Goal: Transaction & Acquisition: Purchase product/service

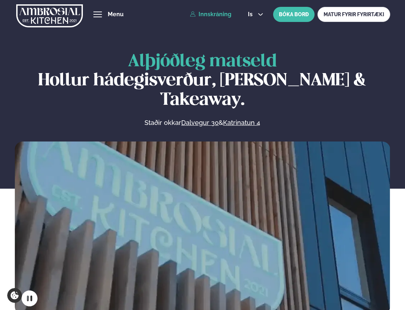
click at [212, 16] on link "Innskráning" at bounding box center [210, 14] width 41 height 6
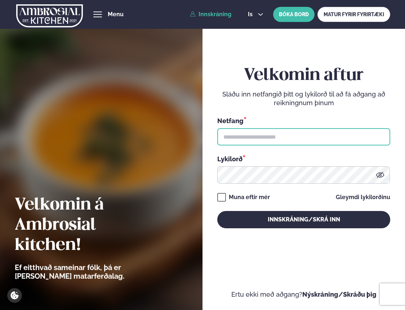
type input "**********"
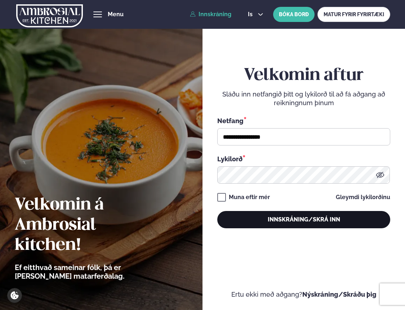
click at [278, 220] on button "Innskráning/Skrá inn" at bounding box center [303, 219] width 173 height 17
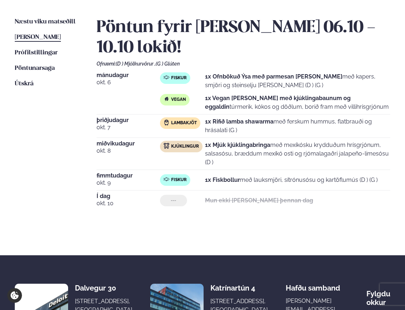
scroll to position [167, 0]
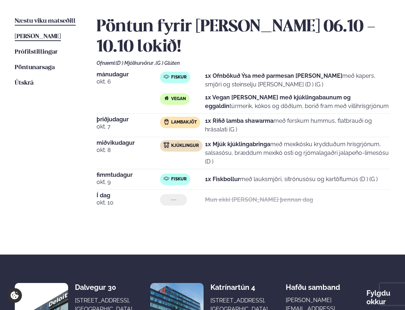
click at [52, 22] on span "Næstu viku matseðill" at bounding box center [45, 21] width 61 height 6
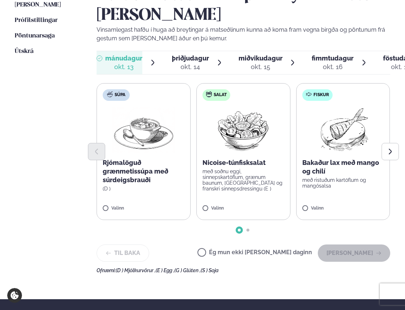
scroll to position [201, 0]
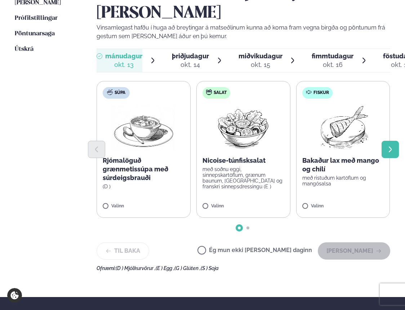
click at [303, 150] on icon "Next slide" at bounding box center [389, 149] width 7 height 7
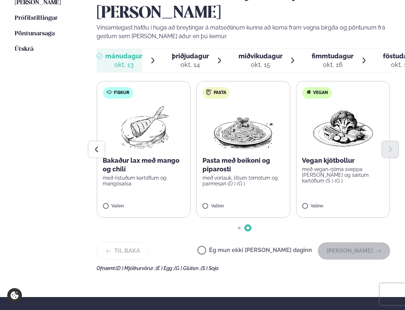
click at [258, 177] on p "með vorlauk, litlum tómötum og parmesan (D ) (G )" at bounding box center [243, 181] width 82 height 12
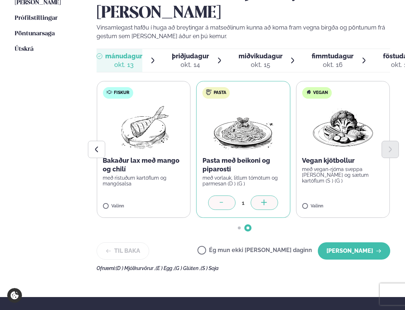
click at [125, 171] on p "Bakaður lax með mango og chilí" at bounding box center [144, 164] width 82 height 17
click at [129, 183] on p "með ristuðum kartöflum og mangósalsa" at bounding box center [144, 181] width 82 height 12
click at [221, 204] on icon at bounding box center [221, 203] width 7 height 7
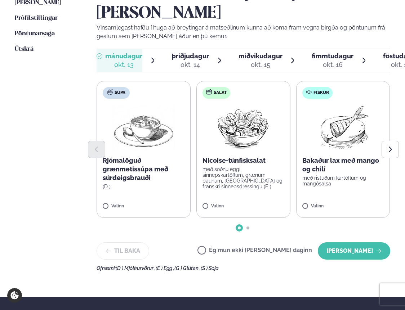
click at [303, 173] on p "Bakaður lax með mango og chilí" at bounding box center [343, 164] width 82 height 17
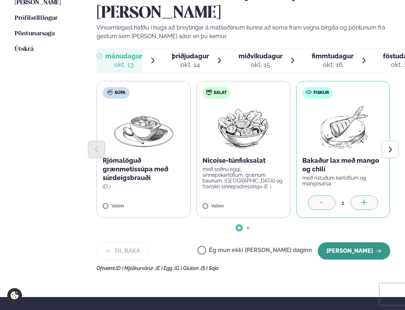
click at [303, 252] on button "[PERSON_NAME]" at bounding box center [354, 250] width 72 height 17
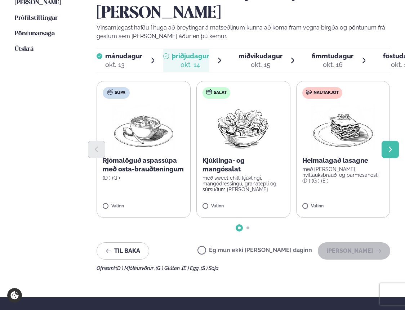
click at [303, 152] on icon "Next slide" at bounding box center [389, 149] width 7 height 7
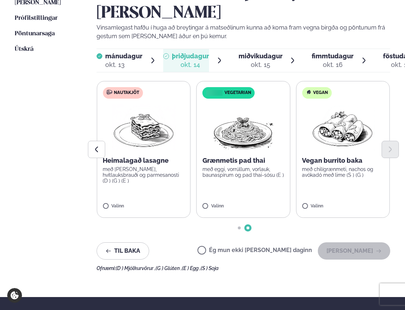
click at [243, 132] on img at bounding box center [242, 127] width 63 height 46
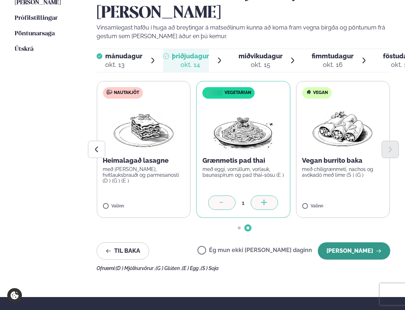
click at [303, 249] on button "[PERSON_NAME]" at bounding box center [354, 250] width 72 height 17
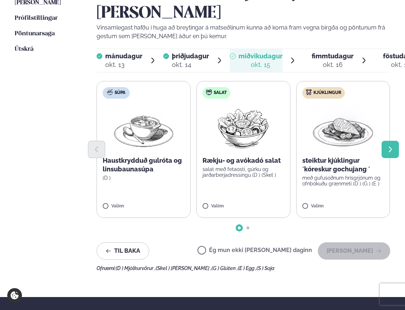
click at [303, 151] on icon "Next slide" at bounding box center [389, 149] width 7 height 7
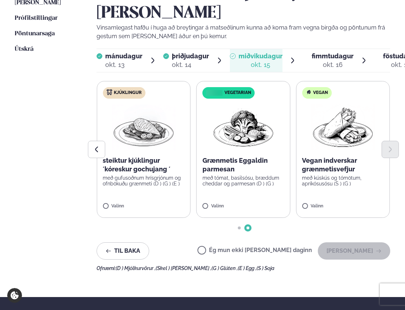
click at [159, 156] on div at bounding box center [243, 149] width 293 height 17
click at [139, 172] on p "steiktur kjúklingur ´kóreskur gochujang ´" at bounding box center [144, 164] width 82 height 17
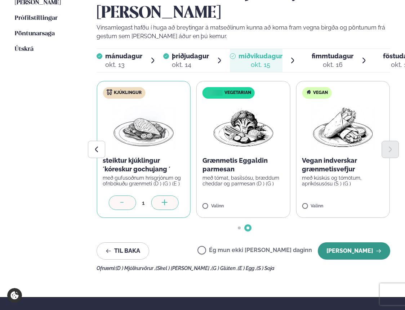
click at [303, 250] on button "[PERSON_NAME]" at bounding box center [354, 250] width 72 height 17
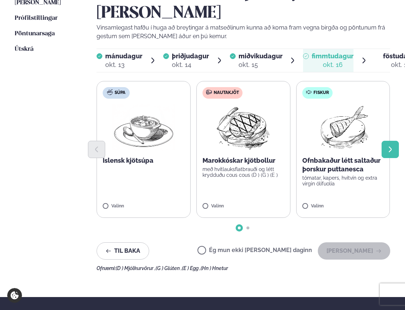
click at [303, 152] on icon "Next slide" at bounding box center [389, 149] width 7 height 7
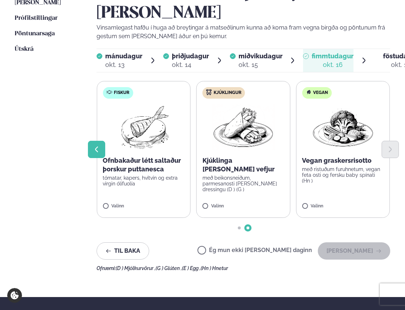
click at [98, 151] on icon "Previous slide" at bounding box center [96, 149] width 7 height 7
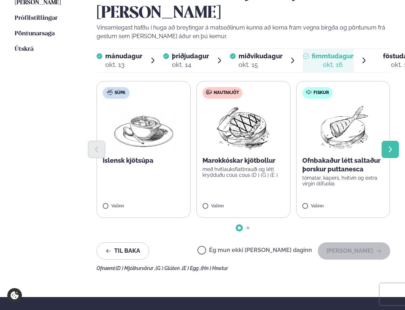
click at [303, 151] on icon "Next slide" at bounding box center [389, 149] width 7 height 7
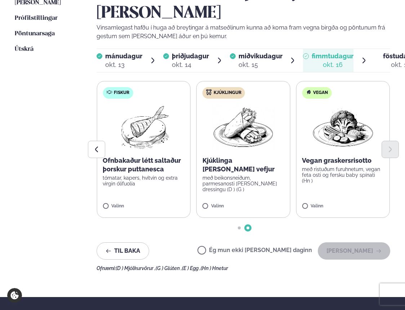
click at [245, 171] on p "Kjúklinga [PERSON_NAME] vefjur" at bounding box center [243, 164] width 82 height 17
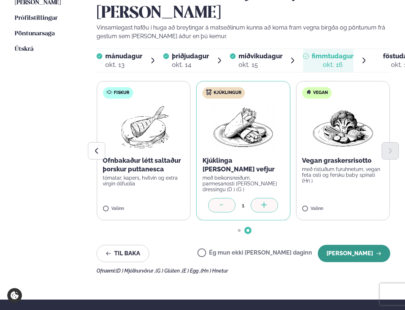
click at [303, 251] on button "[PERSON_NAME]" at bounding box center [354, 253] width 72 height 17
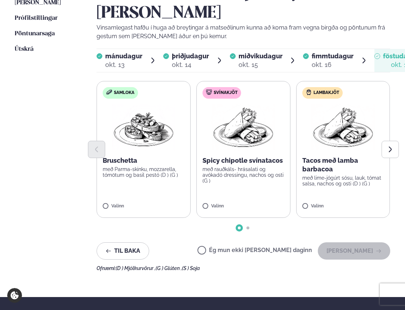
click at [303, 158] on p "Tacos með lamba barbacoa" at bounding box center [343, 164] width 82 height 17
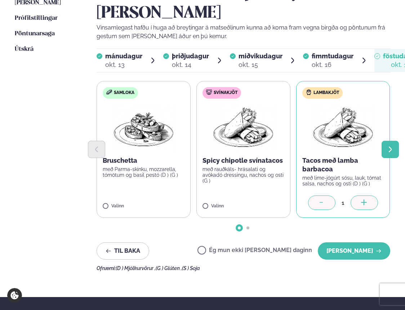
click at [303, 149] on icon "Next slide" at bounding box center [389, 149] width 7 height 7
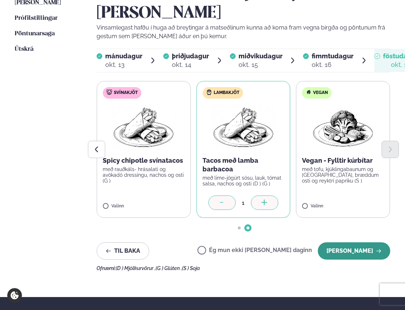
click at [303, 254] on button "[PERSON_NAME]" at bounding box center [354, 250] width 72 height 17
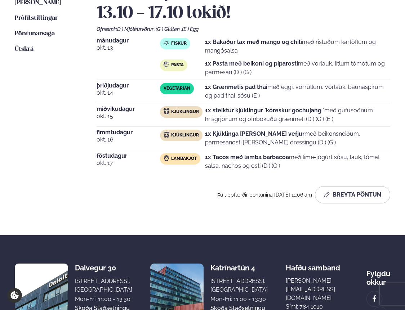
click at [303, 70] on p "1x Pasta með beikoni og piparosti með vorlauk, litlum tómötum og parmesan (D ) …" at bounding box center [297, 67] width 185 height 17
click at [303, 193] on button "Breyta Pöntun" at bounding box center [352, 194] width 75 height 17
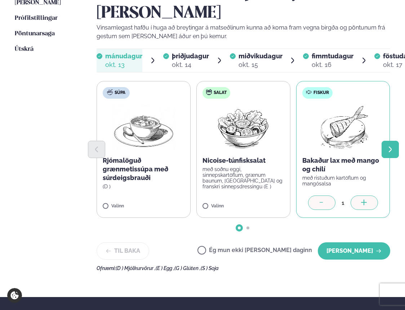
click at [303, 151] on icon "Next slide" at bounding box center [390, 150] width 3 height 6
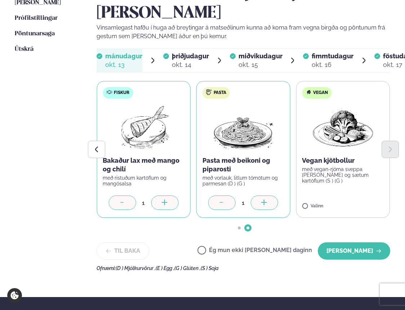
click at [215, 204] on div at bounding box center [221, 203] width 27 height 14
click at [223, 203] on icon at bounding box center [221, 203] width 7 height 7
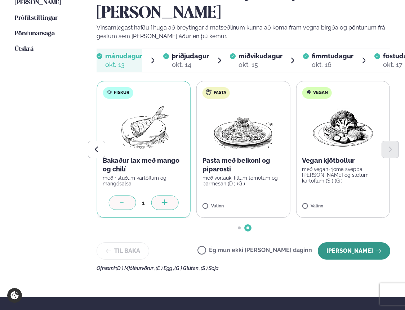
click at [303, 253] on button "[PERSON_NAME]" at bounding box center [354, 250] width 72 height 17
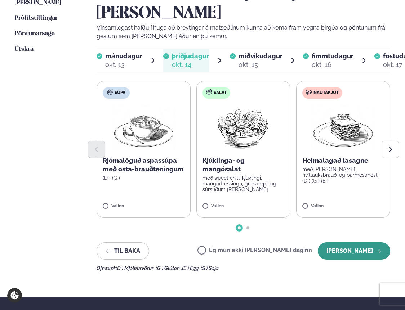
click at [303, 250] on button "[PERSON_NAME]" at bounding box center [354, 250] width 72 height 17
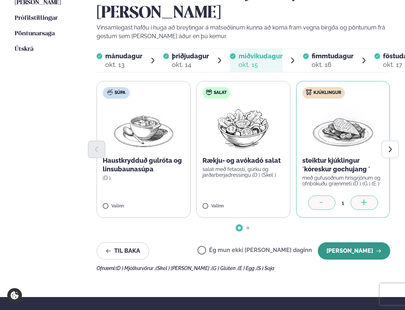
click at [303, 247] on button "[PERSON_NAME]" at bounding box center [354, 250] width 72 height 17
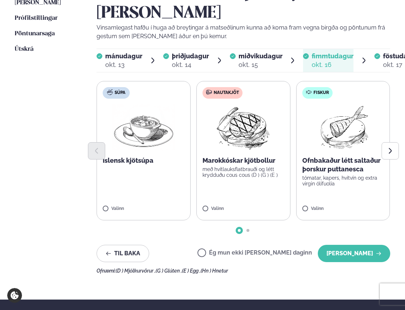
click at [303, 247] on button "[PERSON_NAME]" at bounding box center [354, 253] width 72 height 17
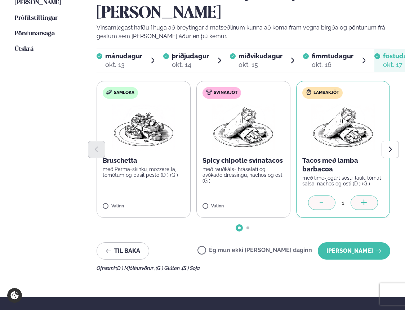
click at [303, 247] on button "[PERSON_NAME]" at bounding box center [354, 250] width 72 height 17
